Goal: Task Accomplishment & Management: Complete application form

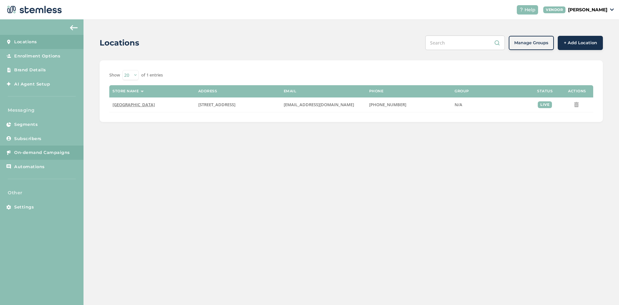
click at [32, 150] on span "On-demand Campaigns" at bounding box center [42, 152] width 56 height 6
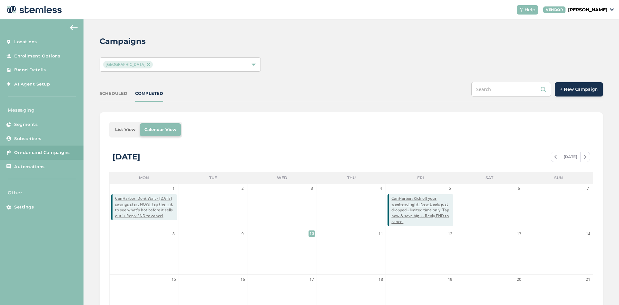
click at [583, 96] on button "+ New Campaign" at bounding box center [579, 89] width 48 height 14
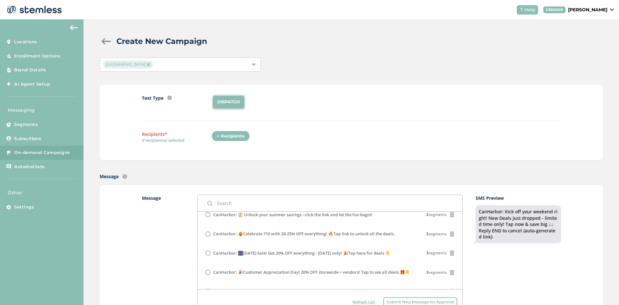
scroll to position [173, 0]
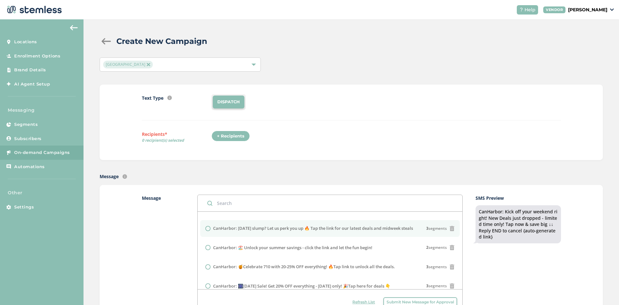
drag, startPoint x: 228, startPoint y: 255, endPoint x: 212, endPoint y: 247, distance: 17.8
click at [212, 232] on div "CanHarbor: [DATE] slump? Let us perk you up 🔥 Tap the link for our latest deals…" at bounding box center [330, 228] width 249 height 6
radio input "false"
radio input "true"
copy label "CanHarbor: [DATE] slump? Let us perk you up 🔥 Tap the link for our latest deals…"
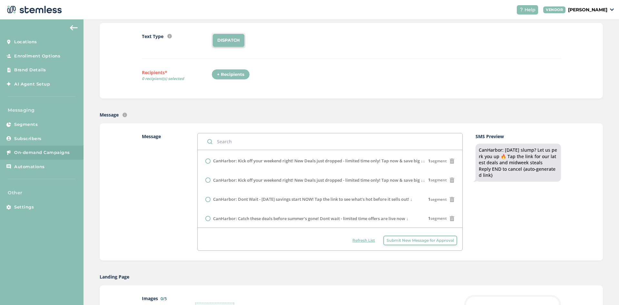
scroll to position [65, 0]
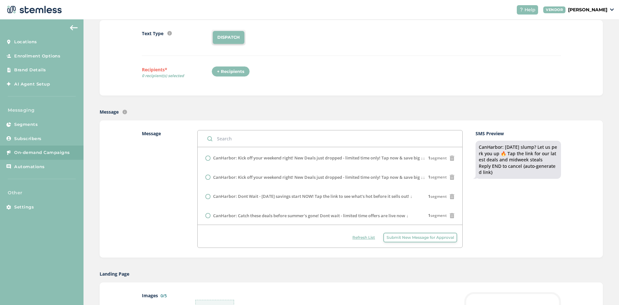
click at [429, 237] on span "Submit New Message for Approval" at bounding box center [420, 238] width 67 height 6
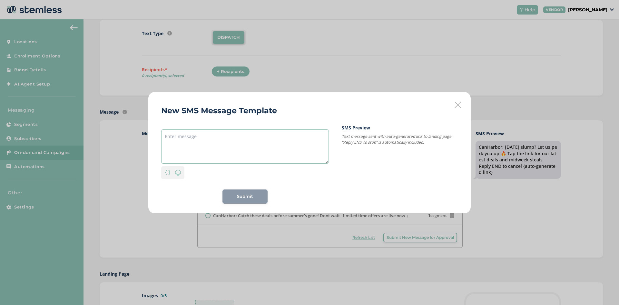
click at [232, 147] on textarea at bounding box center [245, 146] width 168 height 34
paste textarea "CanHarbor: [DATE] slump? Let us perk you up 🔥 Tap the link for our latest deals…"
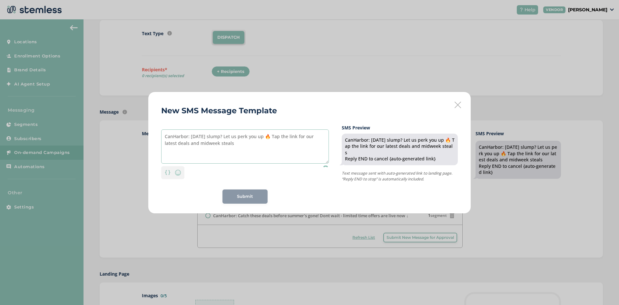
click at [280, 141] on textarea "CanHarbor: [DATE] slump? Let us perk you up 🔥 Tap the link for our latest deals…" at bounding box center [245, 146] width 168 height 34
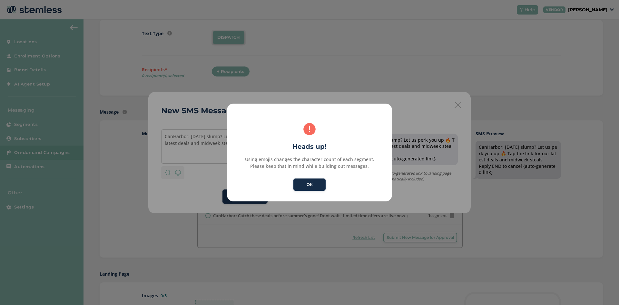
click at [313, 185] on button "OK" at bounding box center [310, 184] width 32 height 12
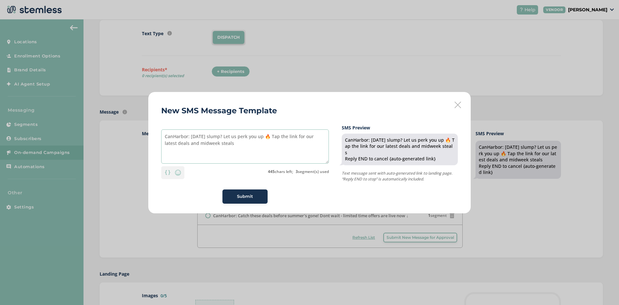
click at [281, 139] on textarea "CanHarbor: [DATE] slump? Let us perk you up 🔥 Tap the link for our latest deals…" at bounding box center [245, 146] width 168 height 34
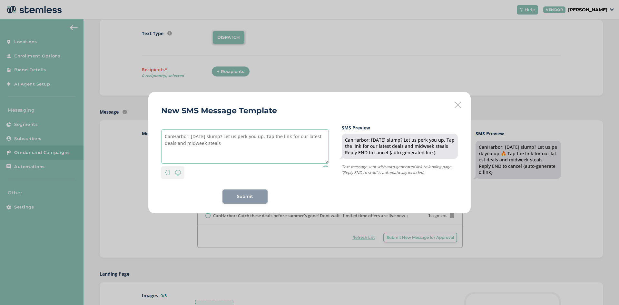
click at [242, 147] on textarea "CanHarbor: [DATE] slump? Let us perk you up. Tap the link for our latest deals …" at bounding box center [245, 146] width 168 height 34
type textarea "CanHarbor: [DATE] slump? Let us perk you up. Tap the link for our latest deals …"
click at [245, 193] on span "Submit" at bounding box center [245, 196] width 16 height 6
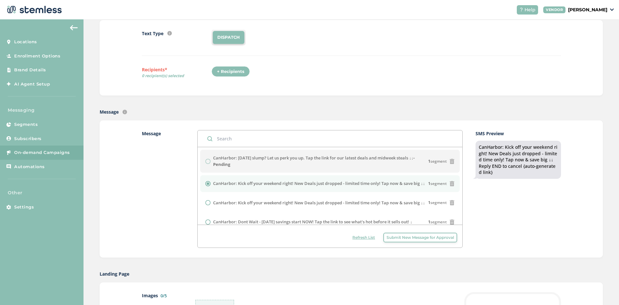
click at [355, 238] on span "Refresh List" at bounding box center [364, 238] width 23 height 6
click at [362, 239] on span "Refresh List" at bounding box center [364, 238] width 23 height 6
click at [358, 238] on span "Refresh List" at bounding box center [364, 238] width 23 height 6
